Goal: Navigation & Orientation: Find specific page/section

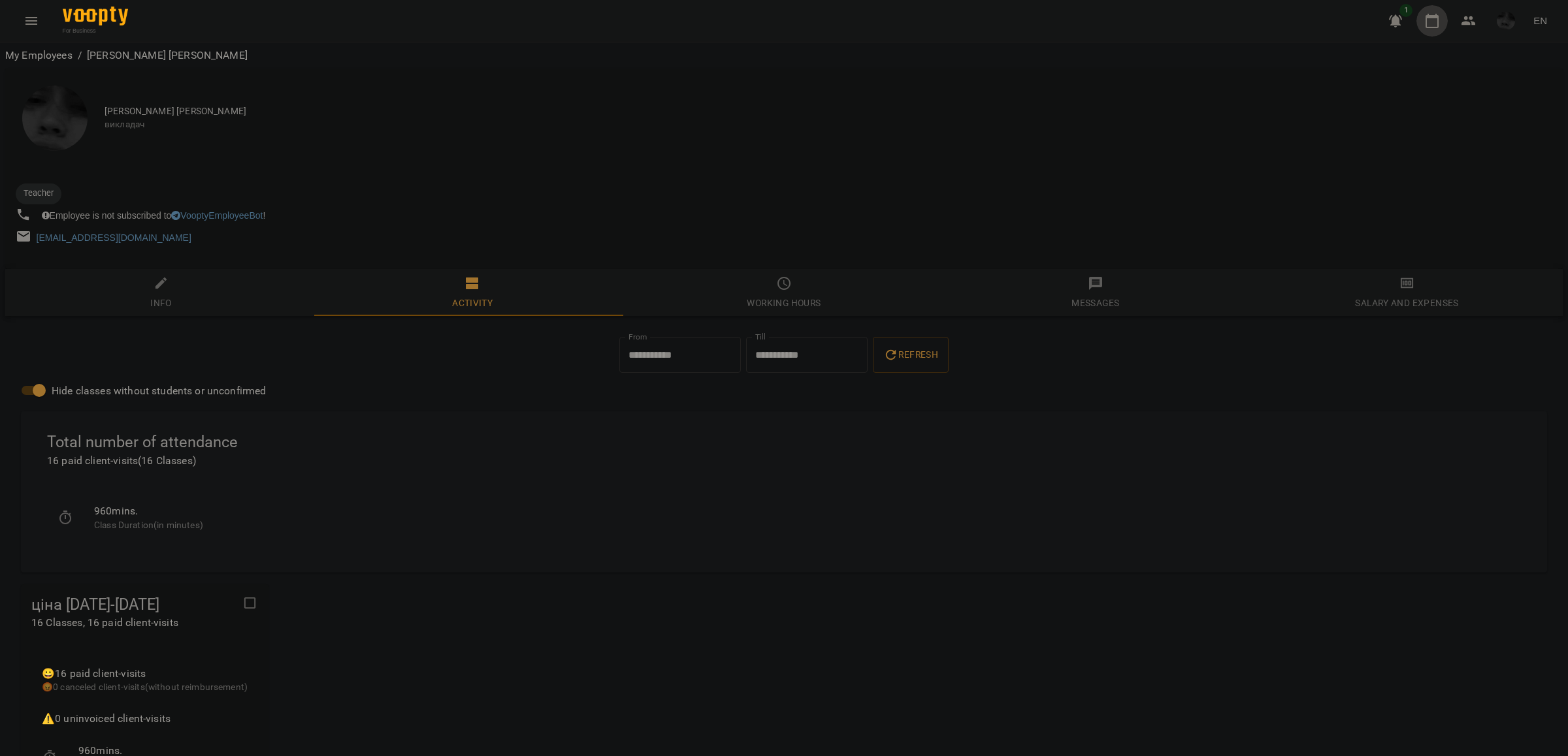
click at [1419, 27] on button "button" at bounding box center [1432, 20] width 31 height 31
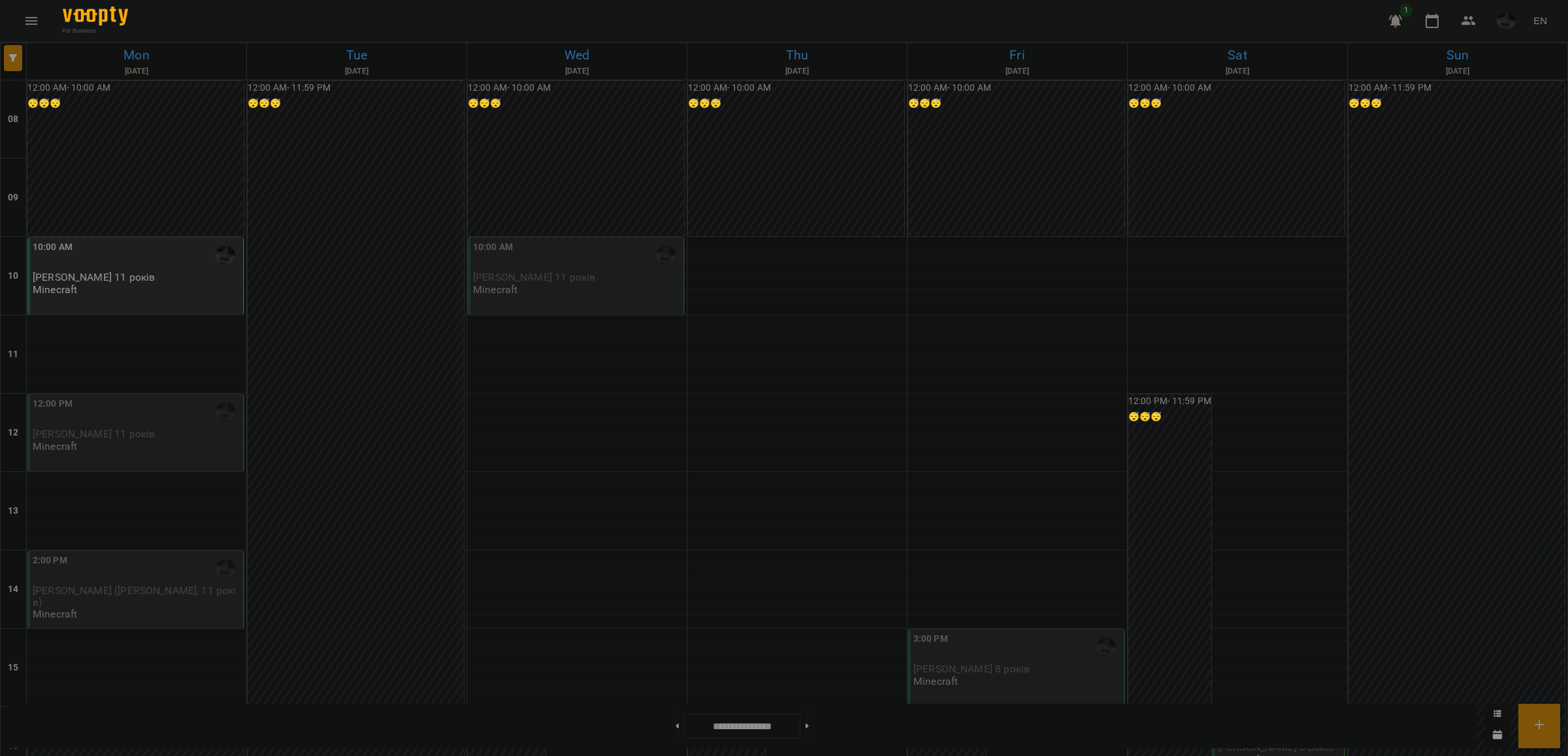
click at [134, 444] on div "12:00 PM [PERSON_NAME] 11 років Minecraft" at bounding box center [136, 424] width 208 height 55
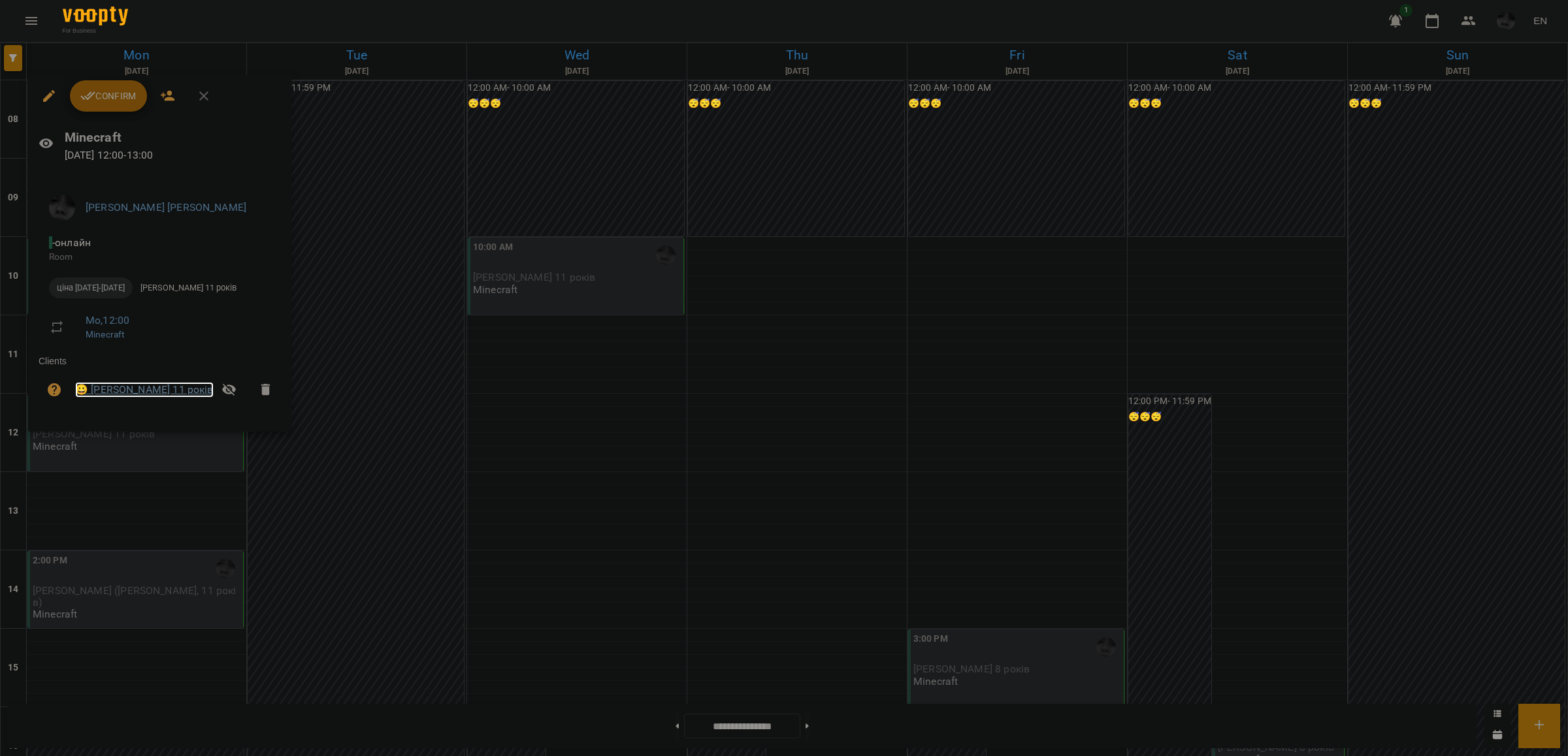
click at [181, 396] on link "😀 [PERSON_NAME] 11 років" at bounding box center [144, 389] width 139 height 15
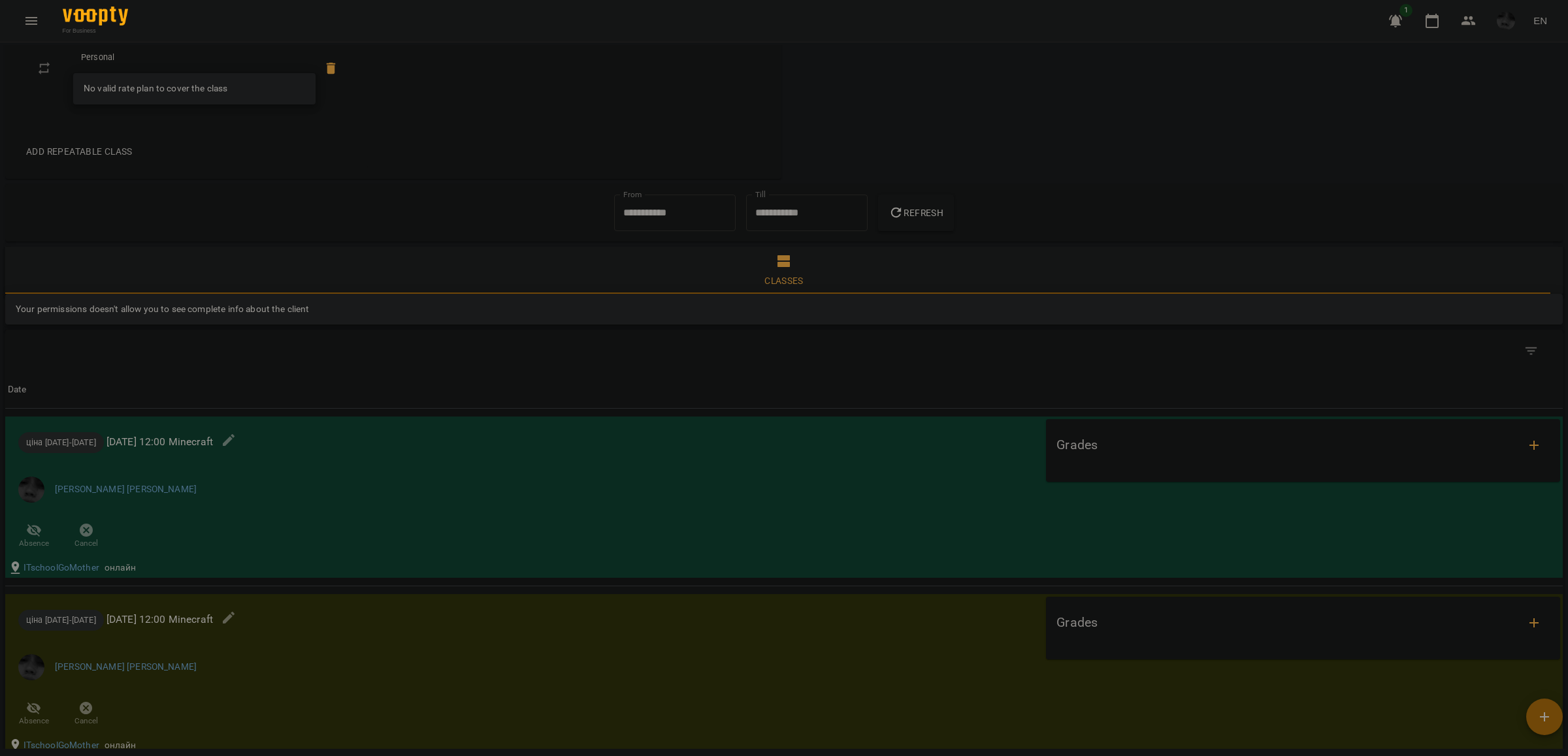
scroll to position [682, 0]
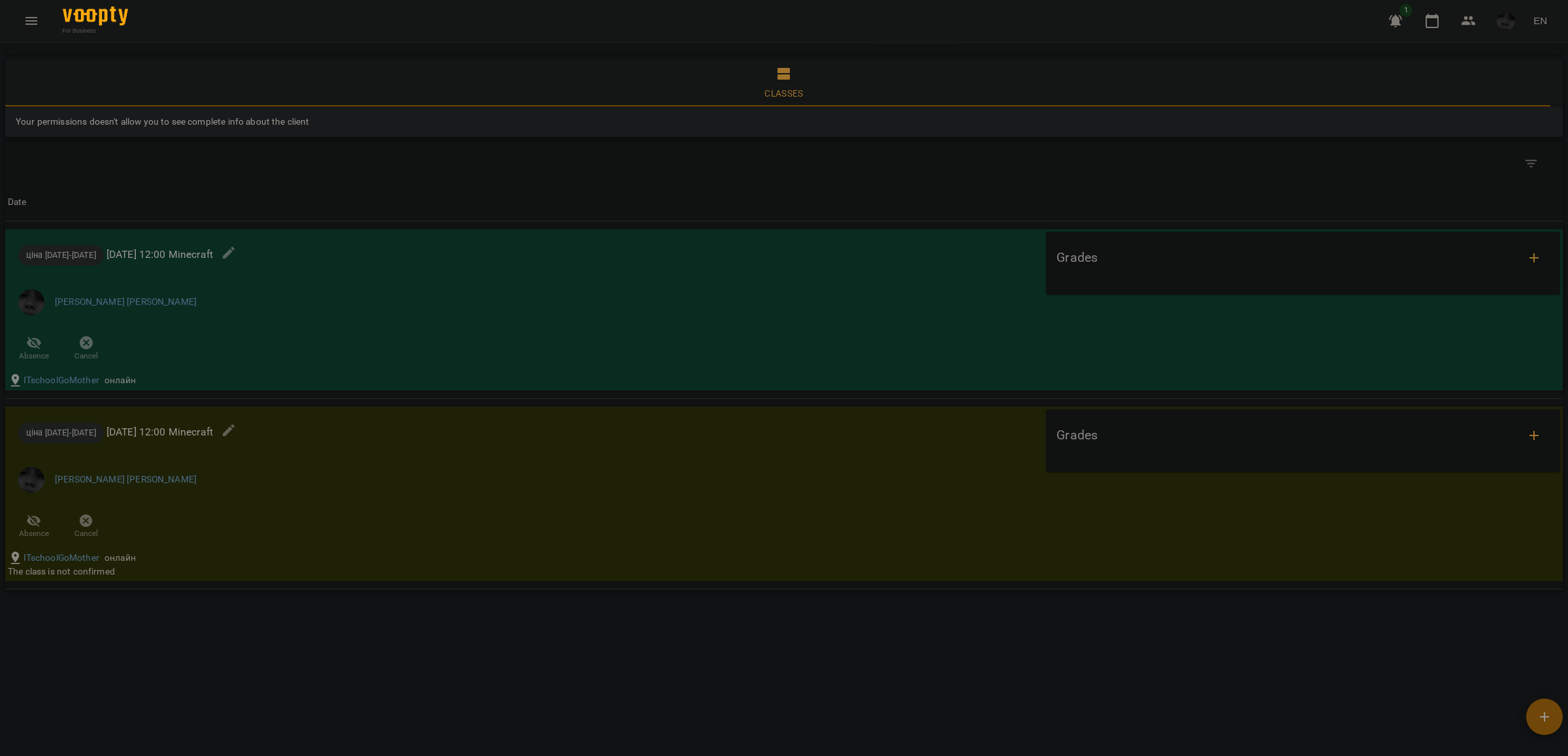
click at [1436, 24] on icon "button" at bounding box center [1432, 20] width 15 height 15
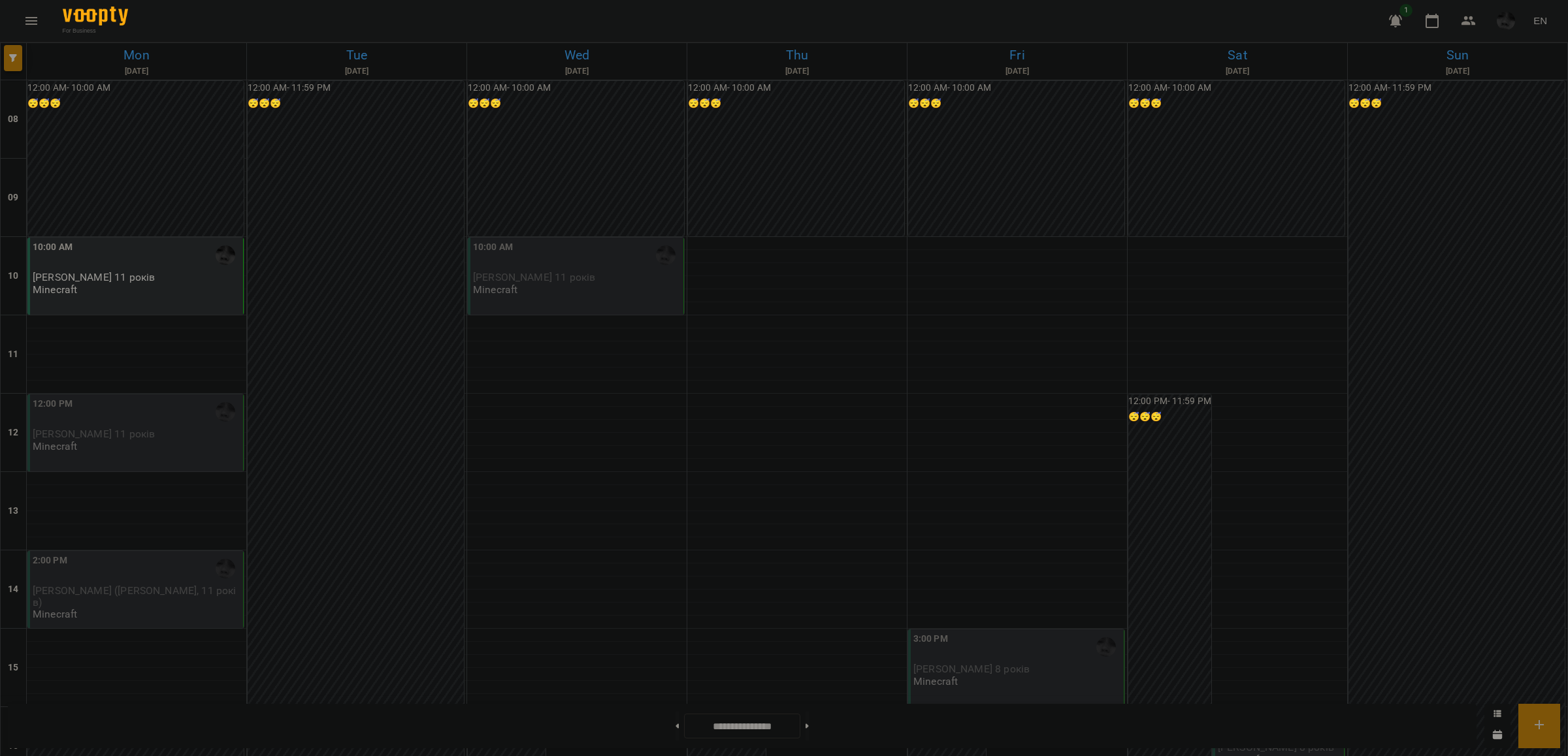
scroll to position [155, 0]
